Goal: Task Accomplishment & Management: Manage account settings

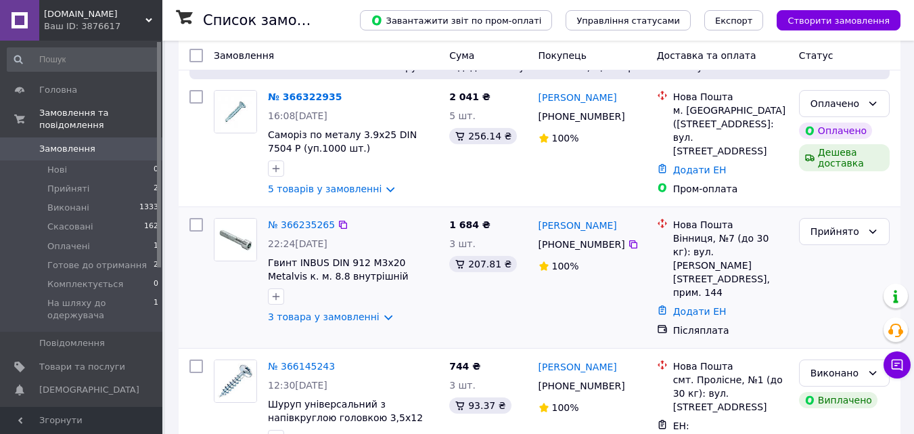
scroll to position [135, 0]
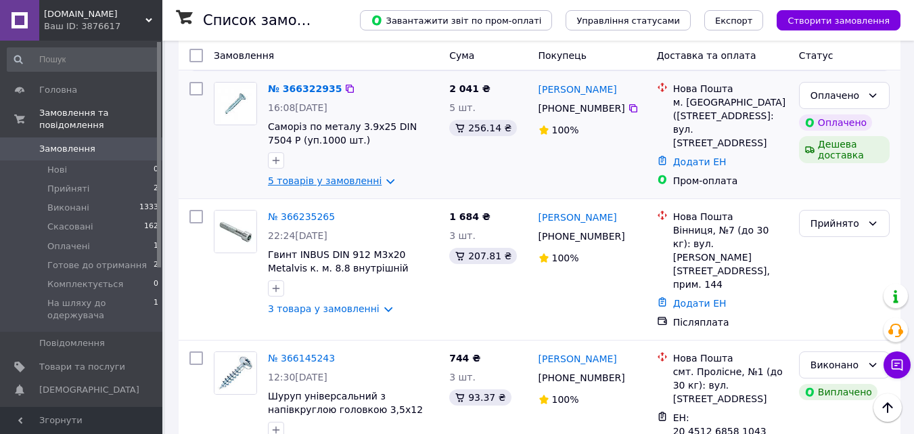
click at [378, 183] on link "5 товарів у замовленні" at bounding box center [325, 180] width 114 height 11
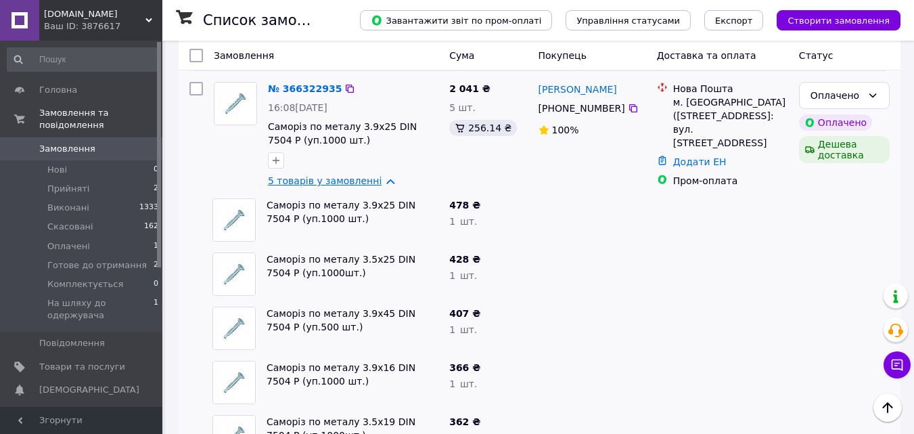
click at [375, 182] on link "5 товарів у замовленні" at bounding box center [325, 180] width 114 height 11
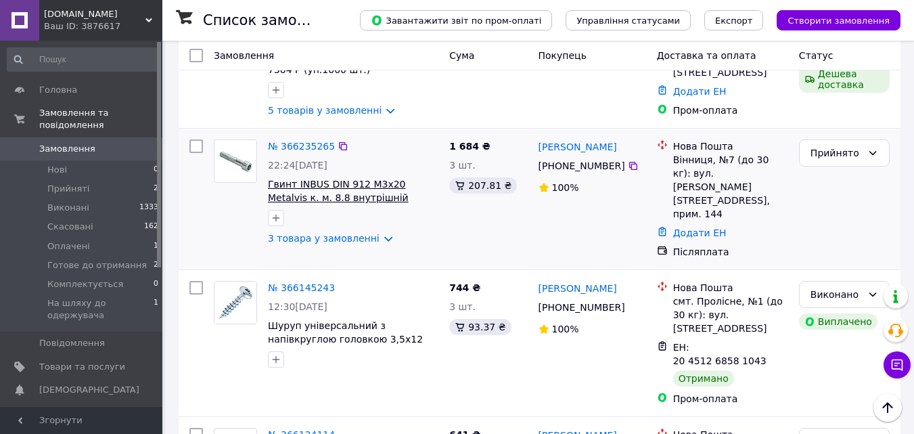
scroll to position [271, 0]
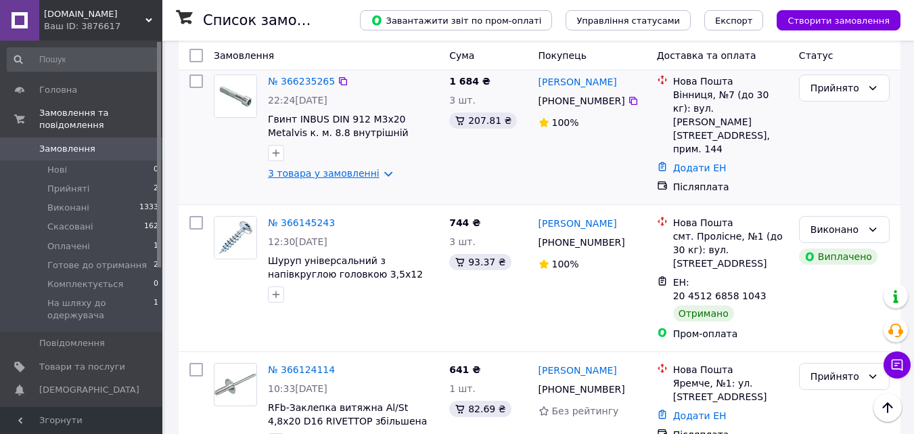
click at [378, 177] on link "3 товара у замовленні" at bounding box center [324, 173] width 112 height 11
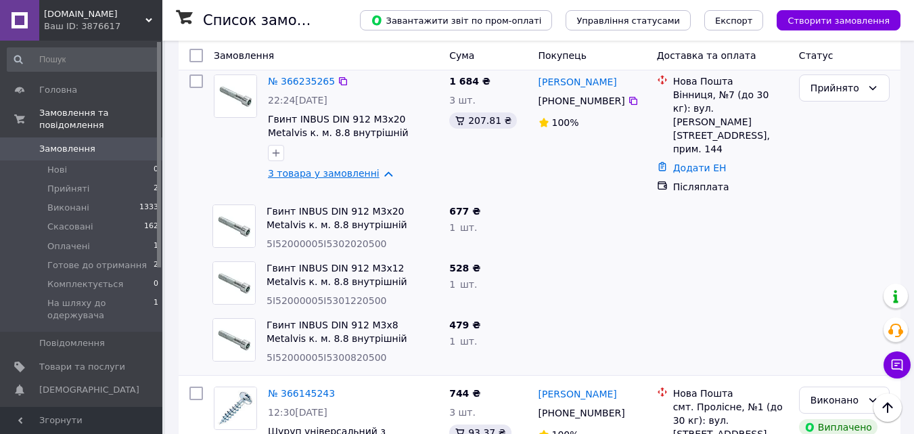
click at [375, 177] on link "3 товара у замовленні" at bounding box center [324, 173] width 112 height 11
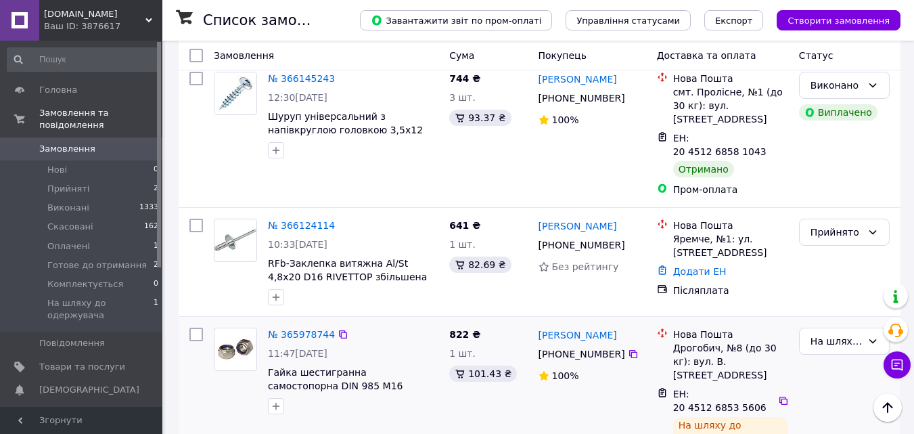
scroll to position [333, 0]
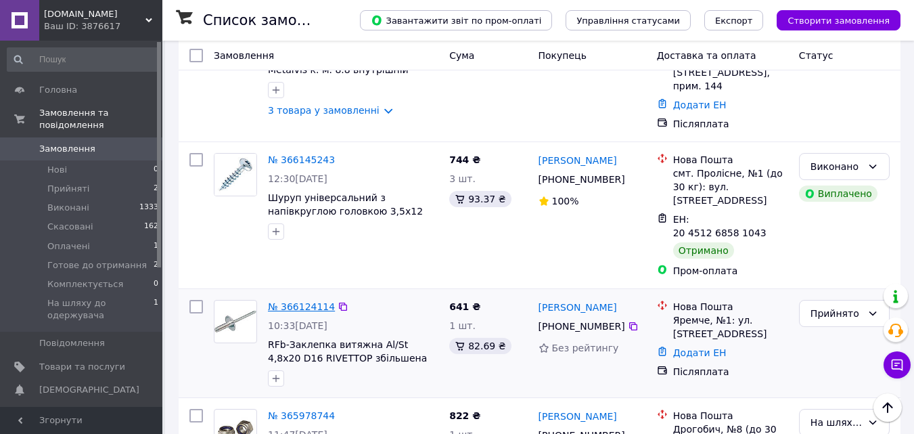
click at [291, 301] on link "№ 366124114" at bounding box center [301, 306] width 67 height 11
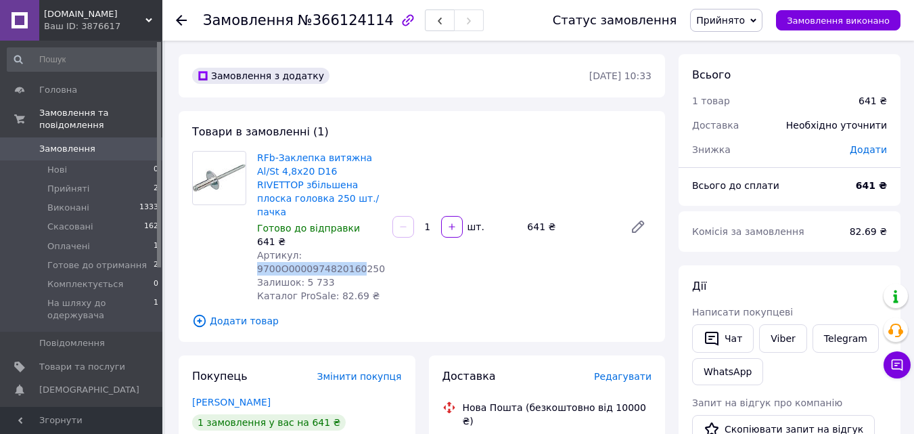
drag, startPoint x: 256, startPoint y: 254, endPoint x: 349, endPoint y: 250, distance: 92.7
click at [349, 250] on div "RFb-Заклепка витяжна Al/St 4,8х20 D16 RIVETTOP збільшена плоска головка 250 шт.…" at bounding box center [319, 226] width 135 height 157
copy span "9700O0000974820160"
click at [68, 143] on span "Замовлення" at bounding box center [67, 149] width 56 height 12
